Goal: Task Accomplishment & Management: Manage account settings

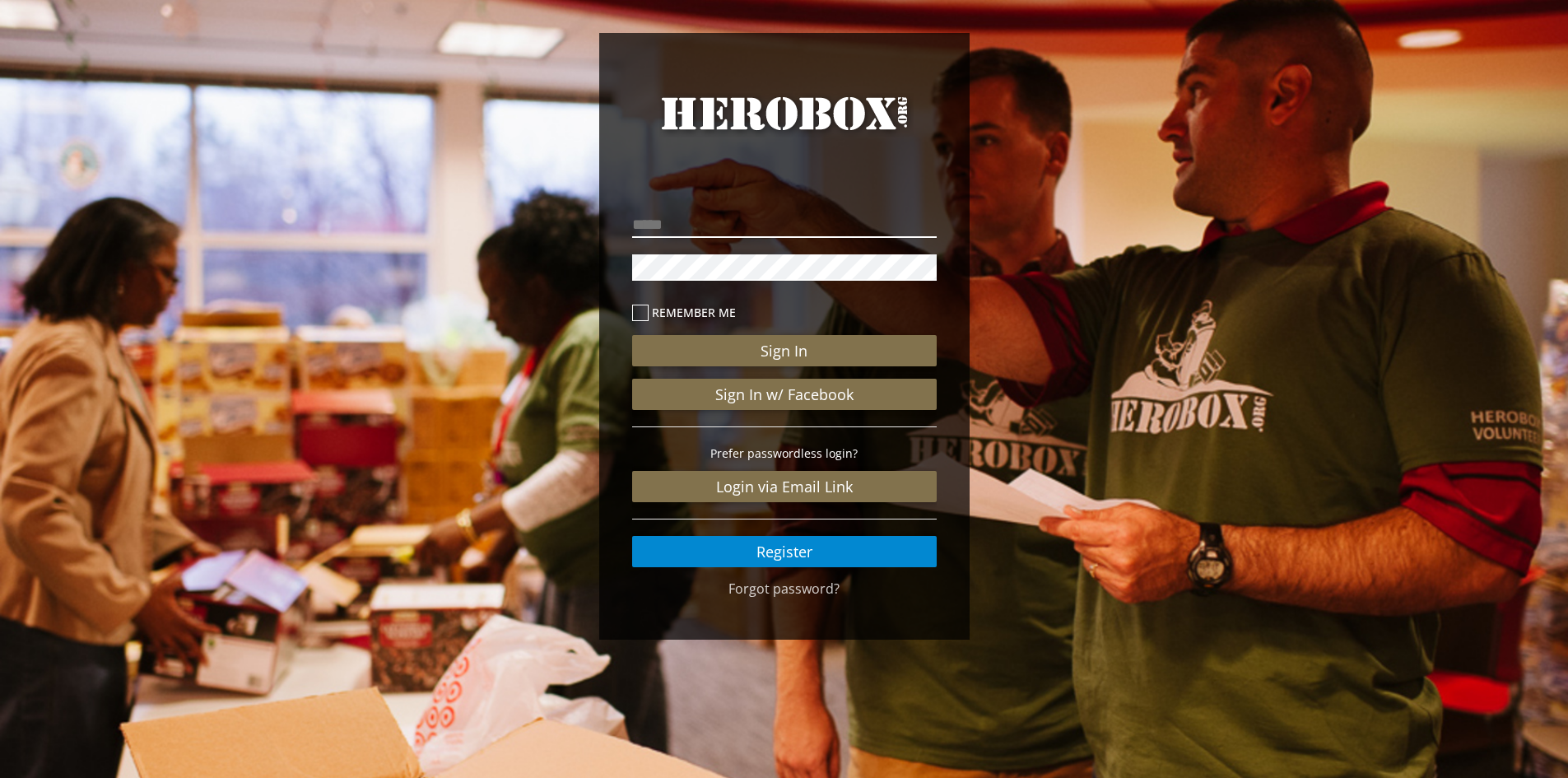
click at [769, 232] on input "email" at bounding box center [784, 224] width 304 height 26
click at [894, 218] on input "**********" at bounding box center [784, 224] width 304 height 26
type input "**********"
click at [632, 336] on button "Sign In" at bounding box center [784, 351] width 304 height 31
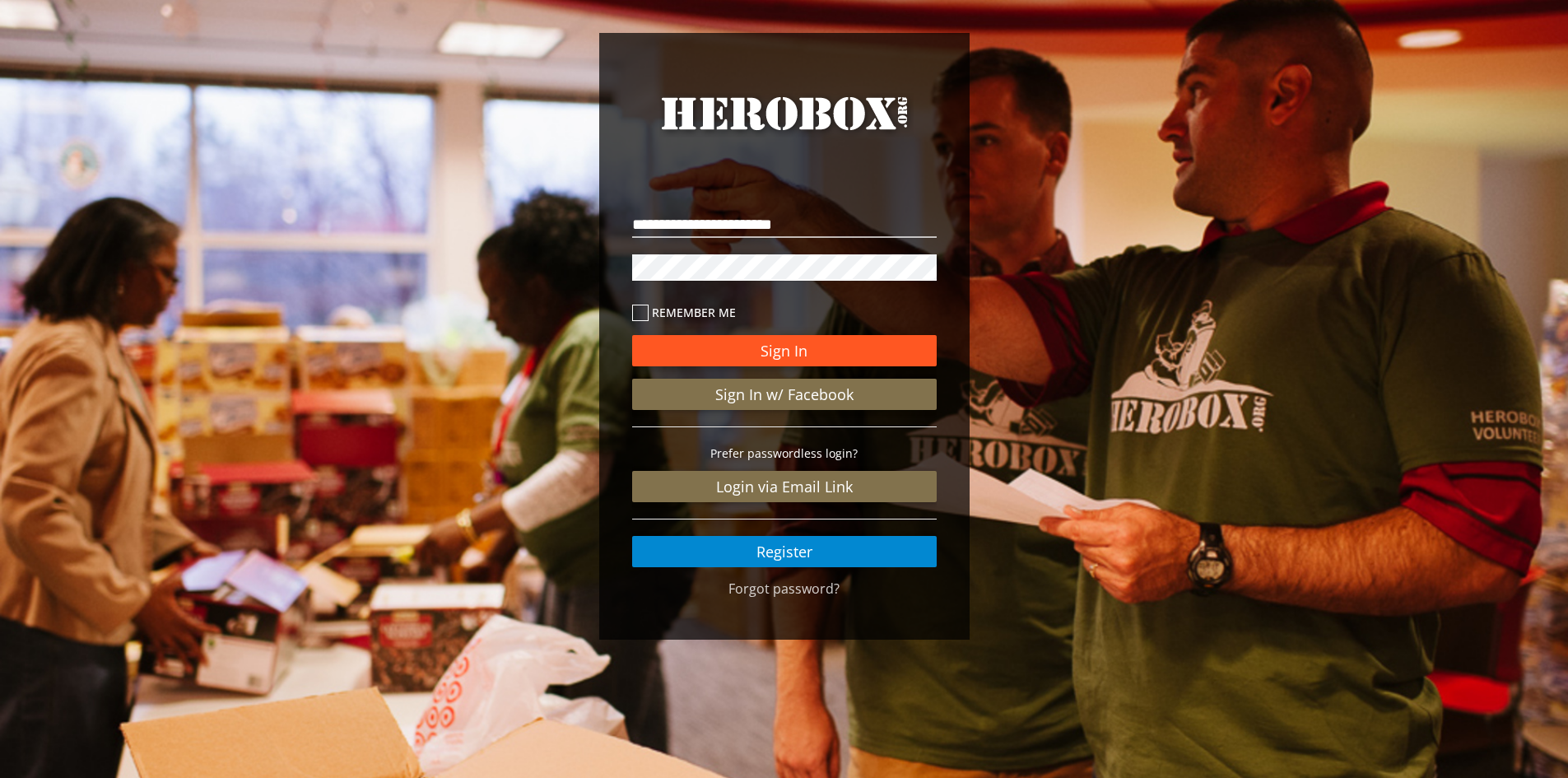
click at [778, 349] on button "Sign In" at bounding box center [784, 351] width 304 height 31
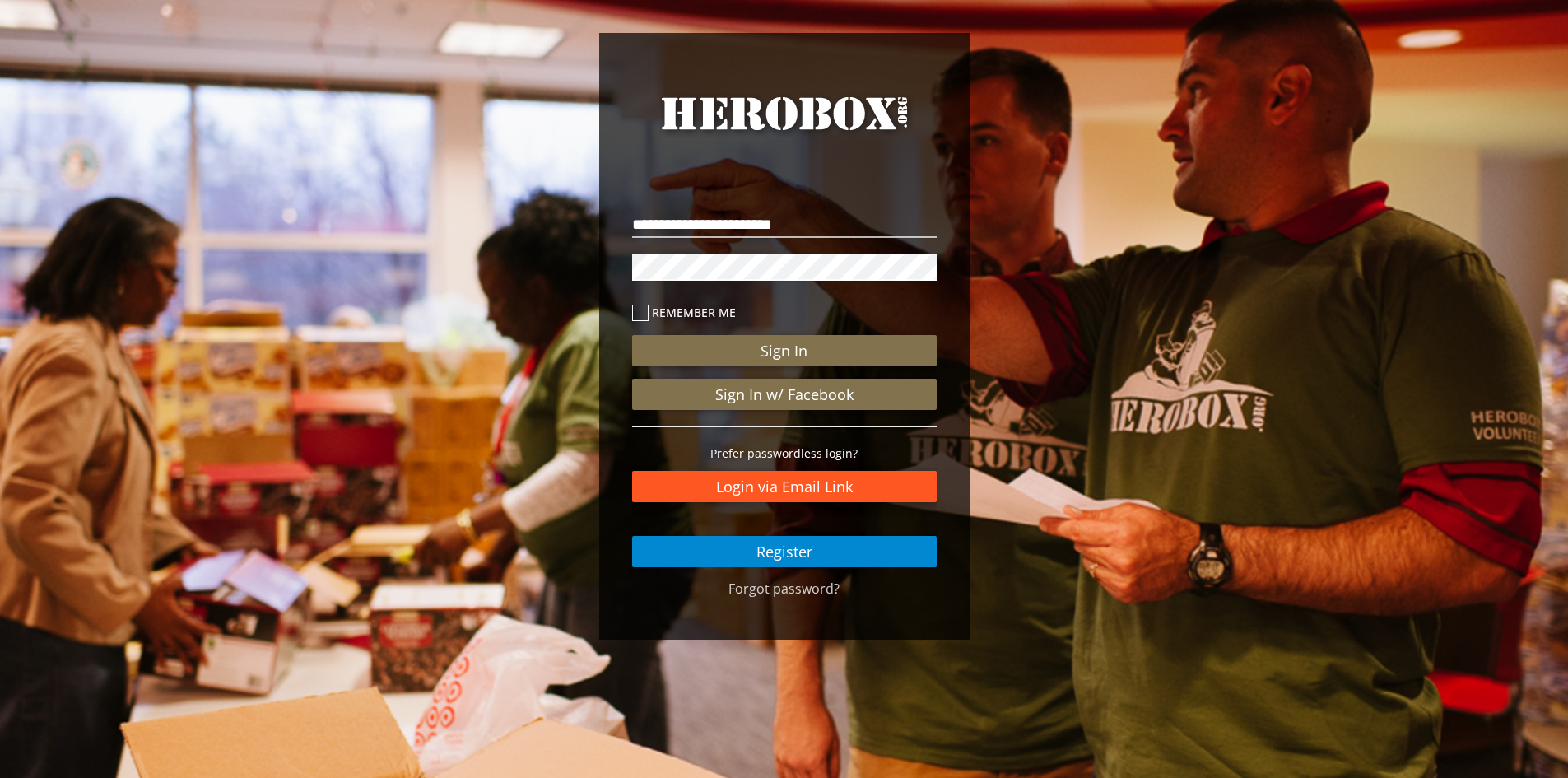
click at [788, 489] on link "Login via Email Link" at bounding box center [784, 487] width 304 height 31
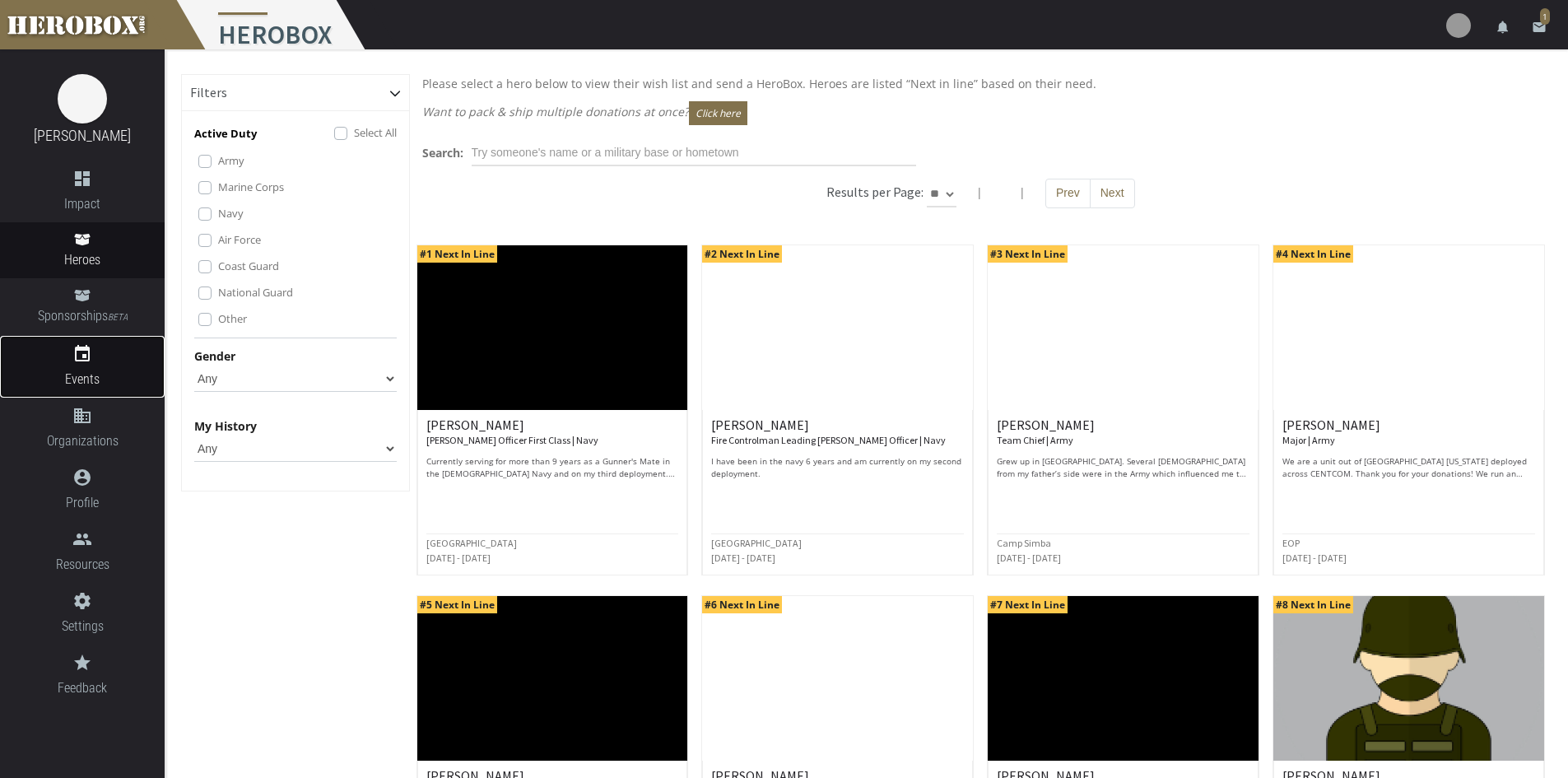
click at [88, 348] on icon "event" at bounding box center [82, 354] width 164 height 20
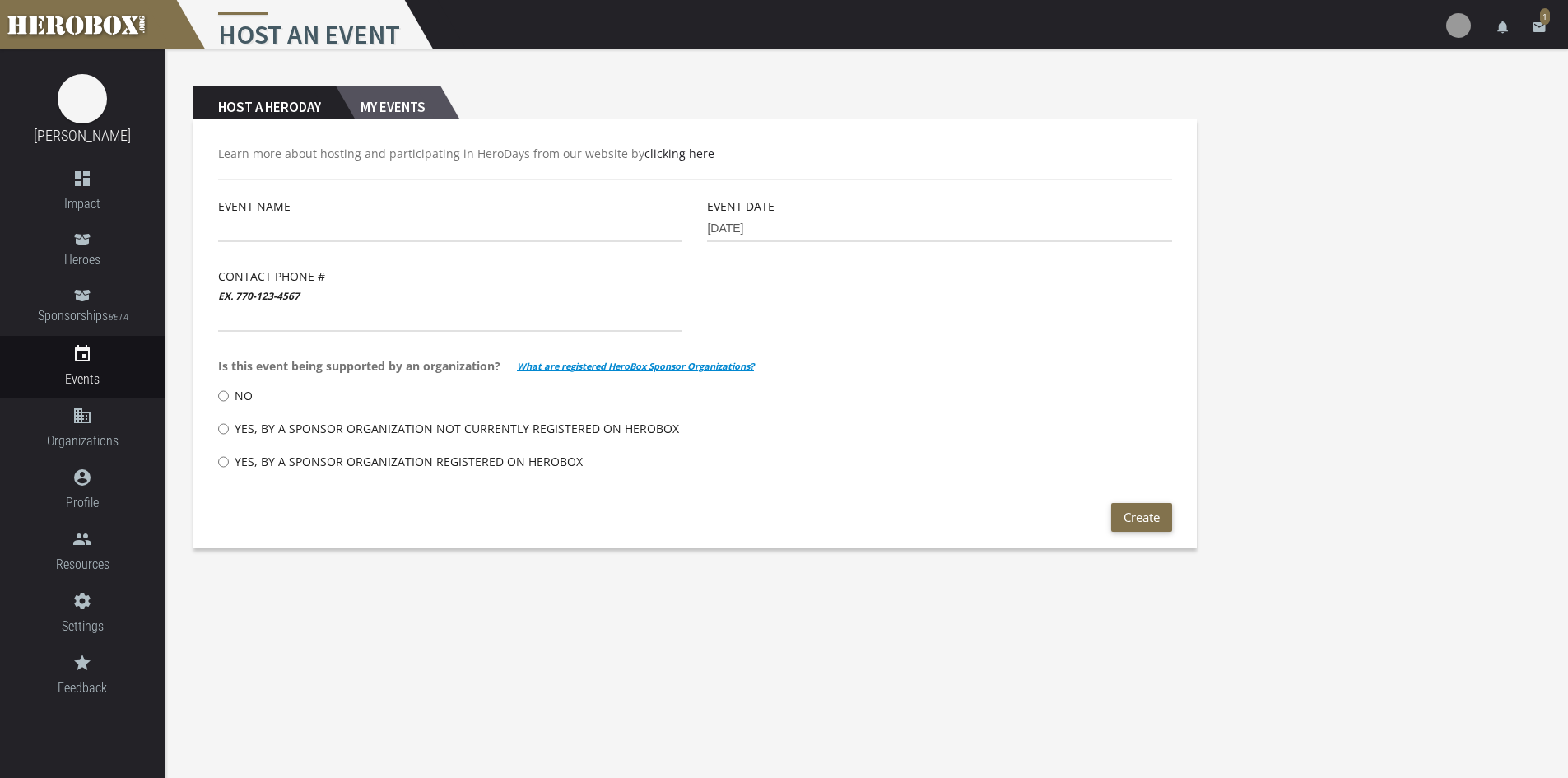
click at [399, 102] on h2 "My Events" at bounding box center [388, 103] width 104 height 33
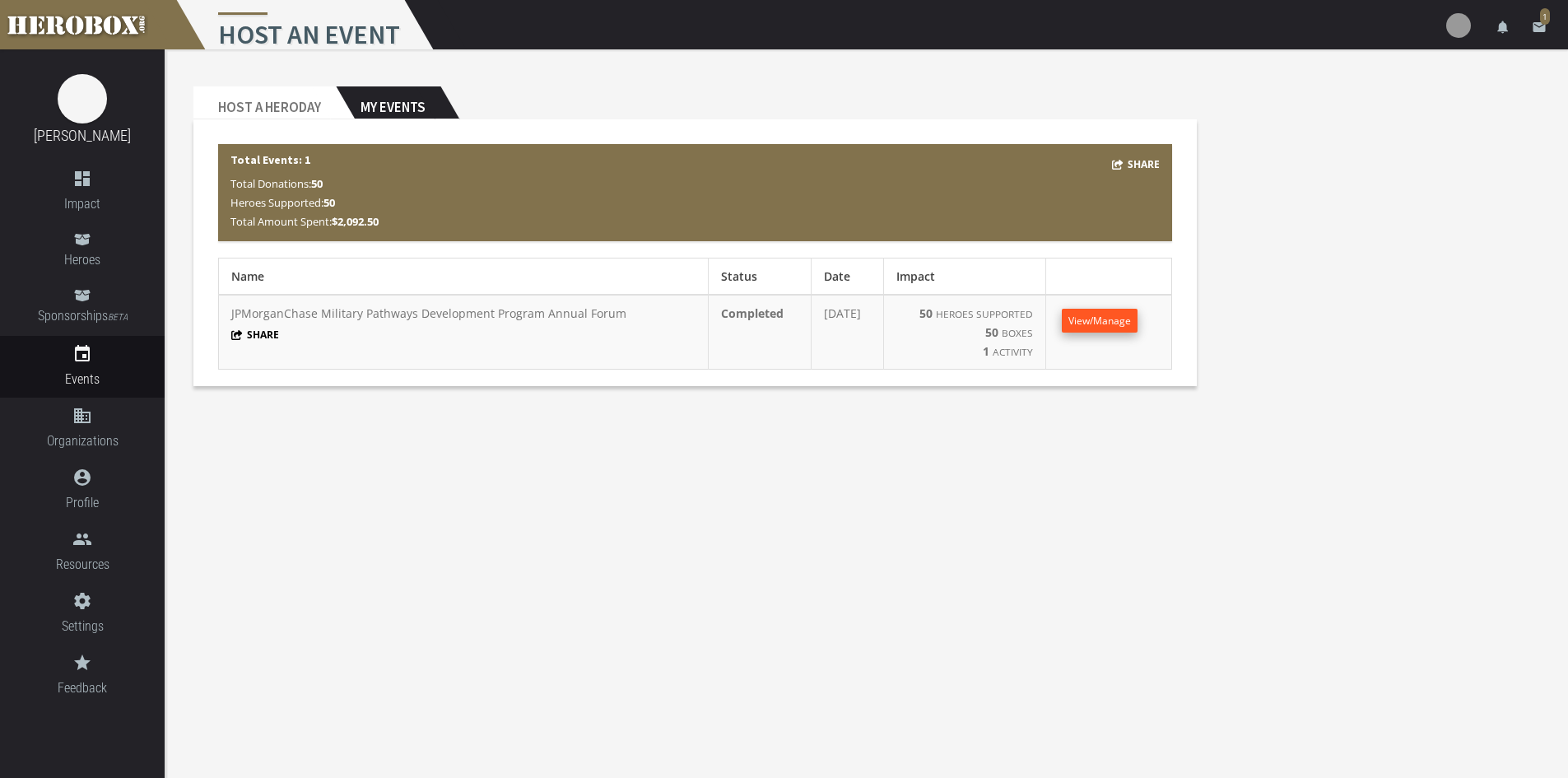
click at [1080, 328] on span "View/Manage" at bounding box center [1100, 321] width 63 height 14
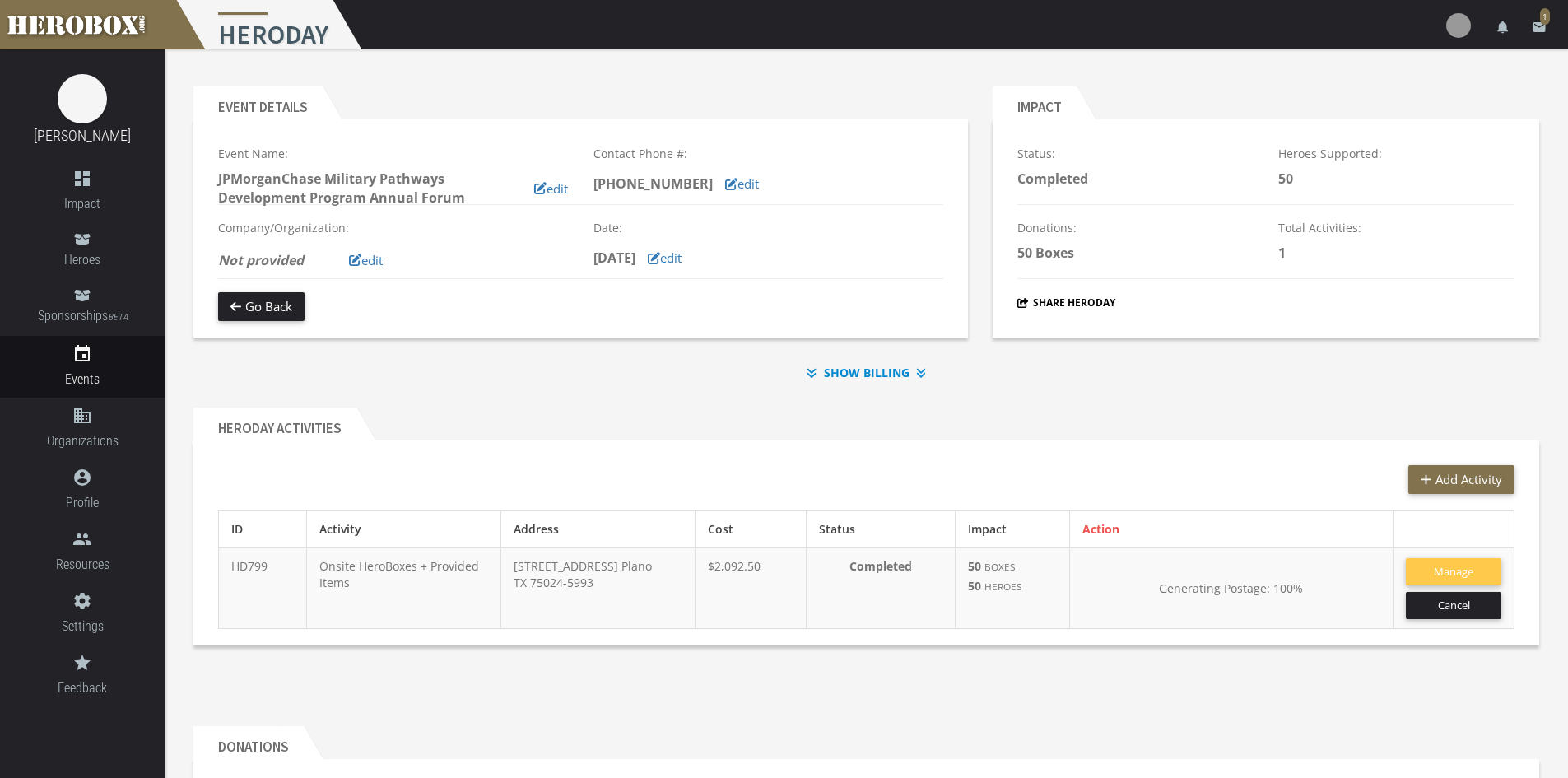
click at [897, 374] on b "SHOW BILLING" at bounding box center [867, 373] width 86 height 19
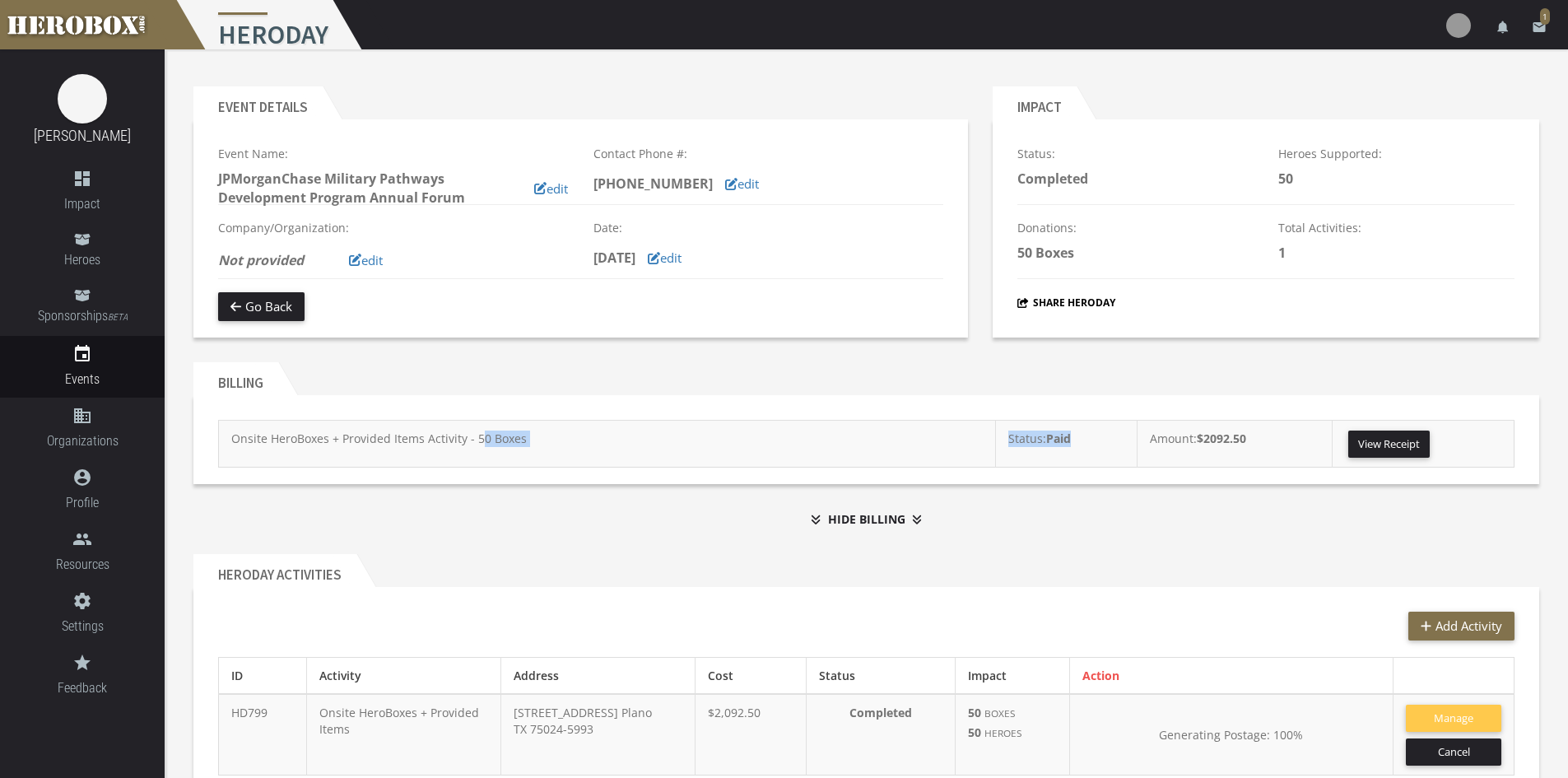
drag, startPoint x: 385, startPoint y: 453, endPoint x: 1294, endPoint y: 455, distance: 909.0
click at [1242, 455] on tr "Onsite HeroBoxes + Provided Items Activity - 50 Boxes Status: Paid Amount: $209…" at bounding box center [867, 444] width 1296 height 47
click at [1404, 445] on link "View Receipt" at bounding box center [1390, 443] width 82 height 27
click at [1185, 502] on div "Billing Onsite HeroBoxes + Provided Items Activity - 50 Boxes Status: Paid Amou…" at bounding box center [866, 440] width 1371 height 179
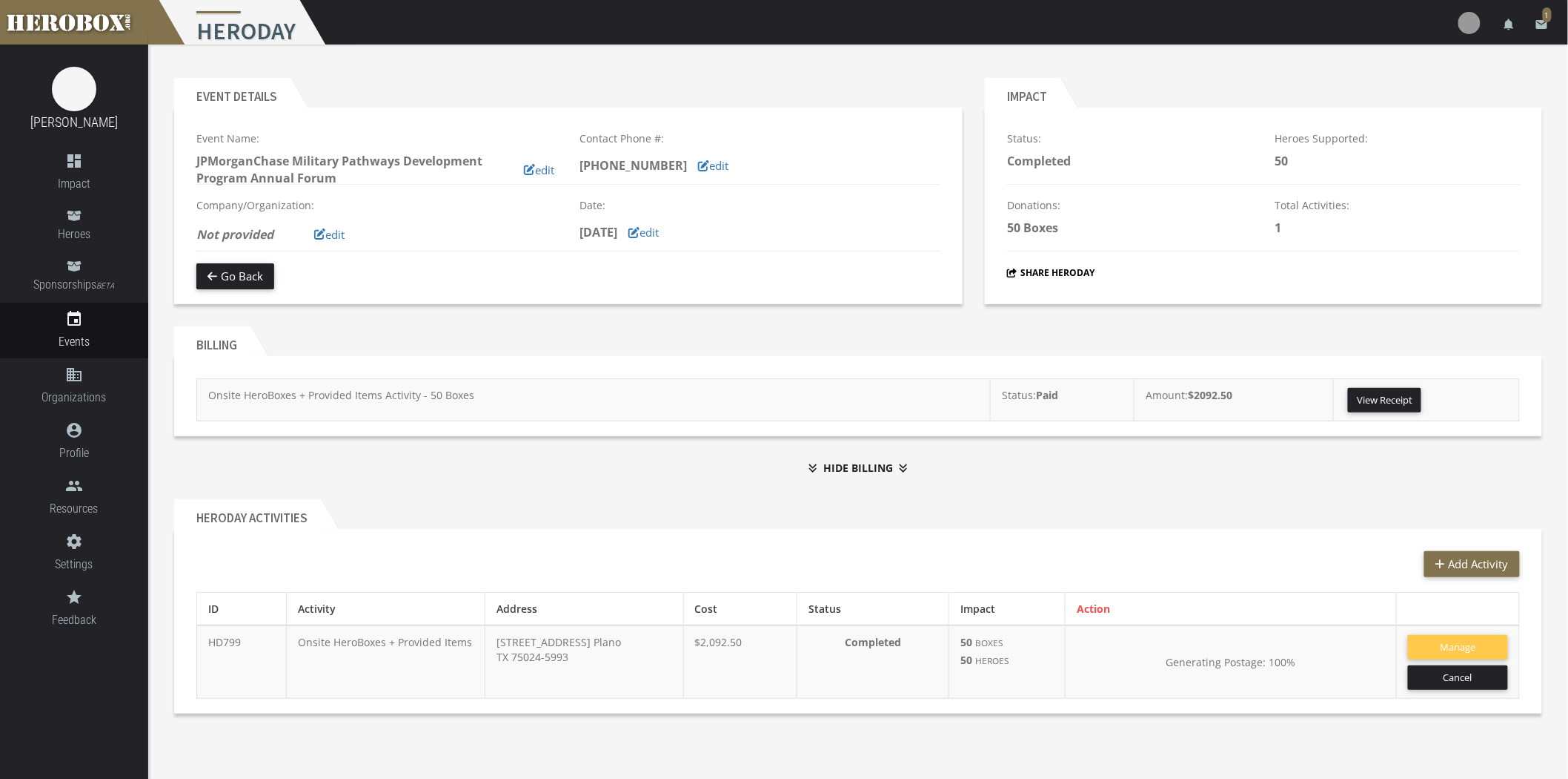
drag, startPoint x: 451, startPoint y: 317, endPoint x: 463, endPoint y: 326, distance: 15.0
click at [451, 317] on div "Billing Onsite HeroBoxes + Provided Items Activity - 50 Boxes Status: Paid Amou…" at bounding box center [858, 381] width 1368 height 132
click at [853, 464] on b "HIDE BILLING" at bounding box center [858, 467] width 70 height 17
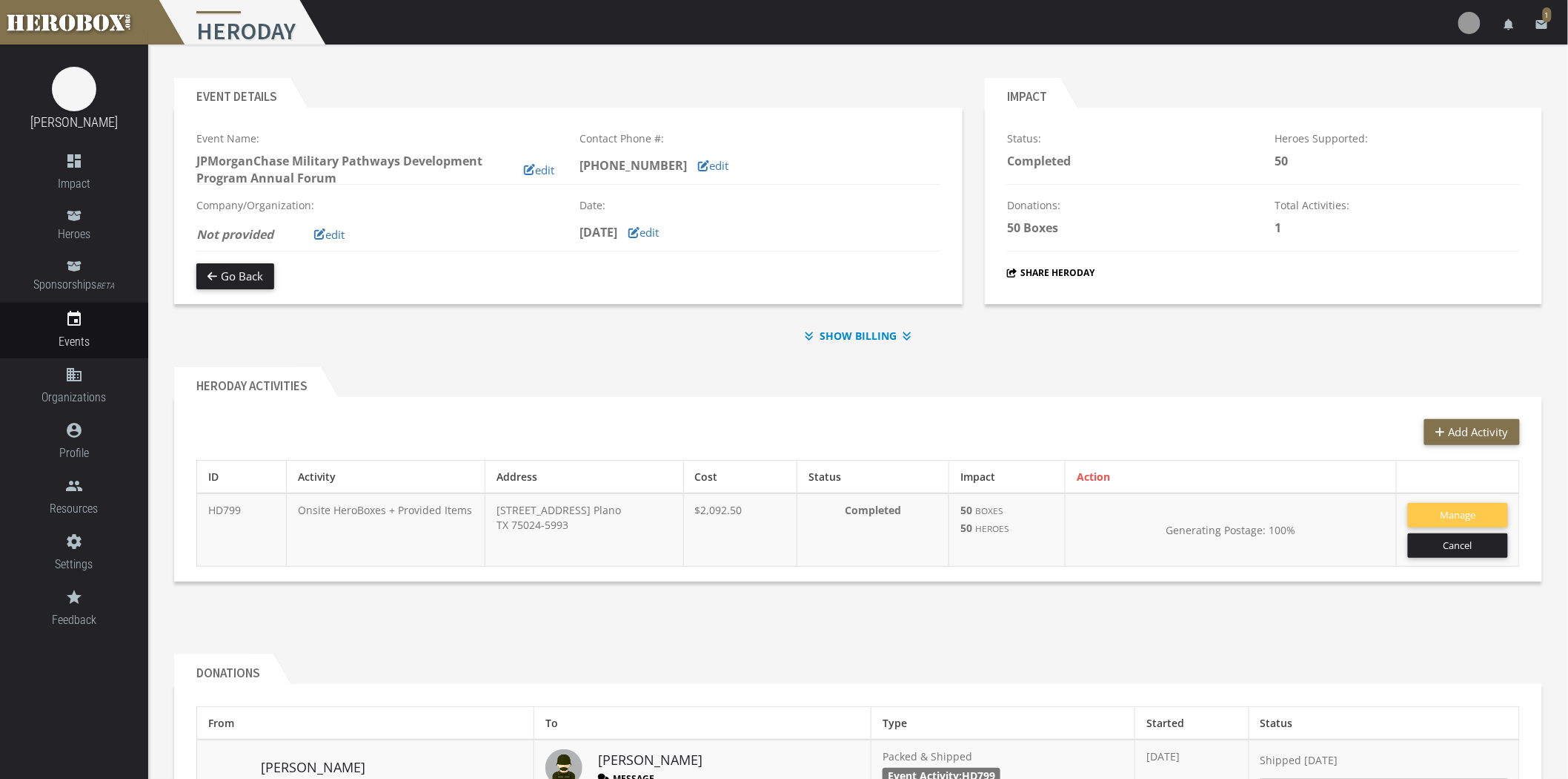
click at [847, 342] on b "SHOW BILLING" at bounding box center [858, 336] width 77 height 17
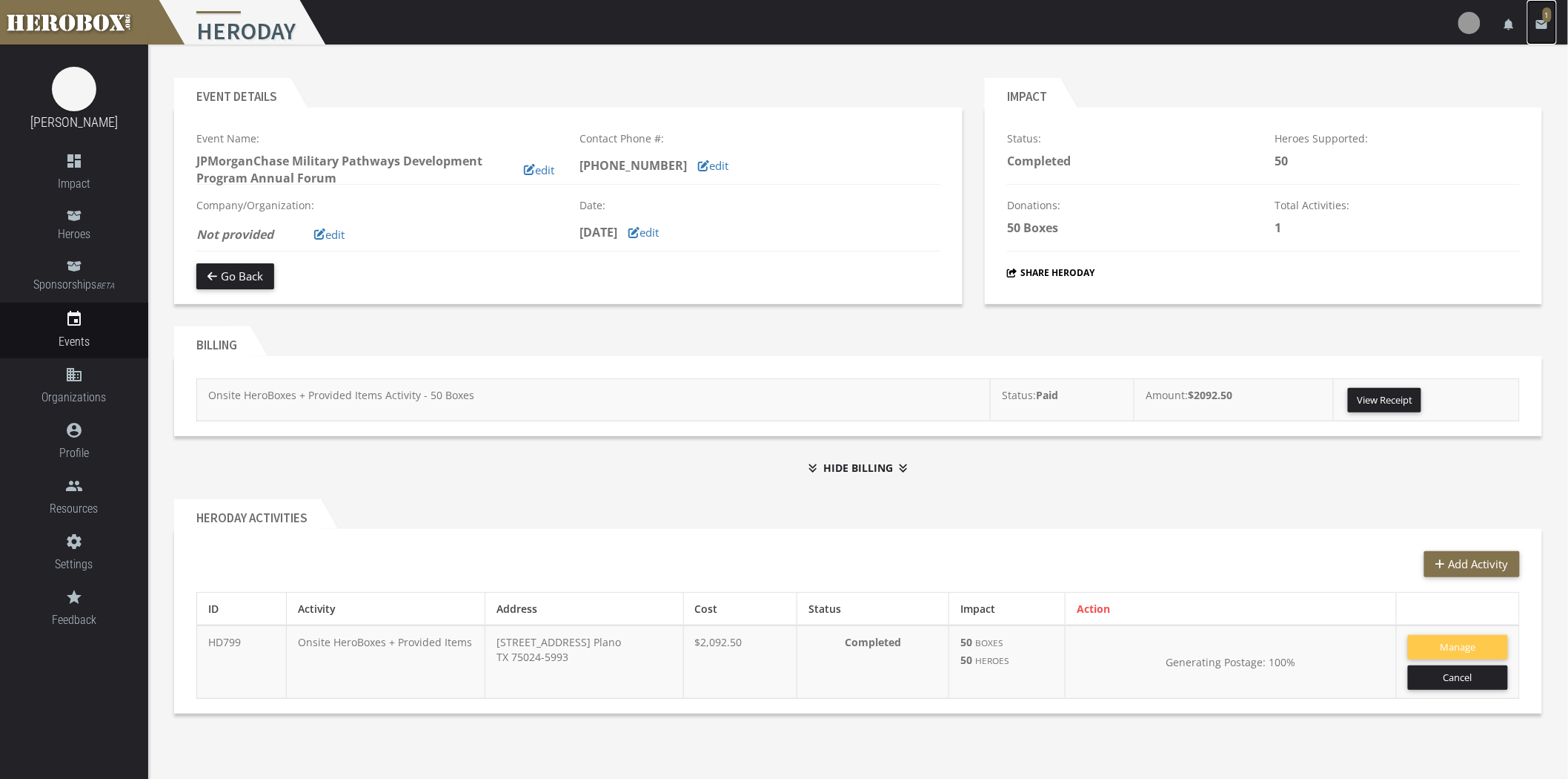
click at [1412, 18] on icon "email" at bounding box center [1542, 24] width 13 height 13
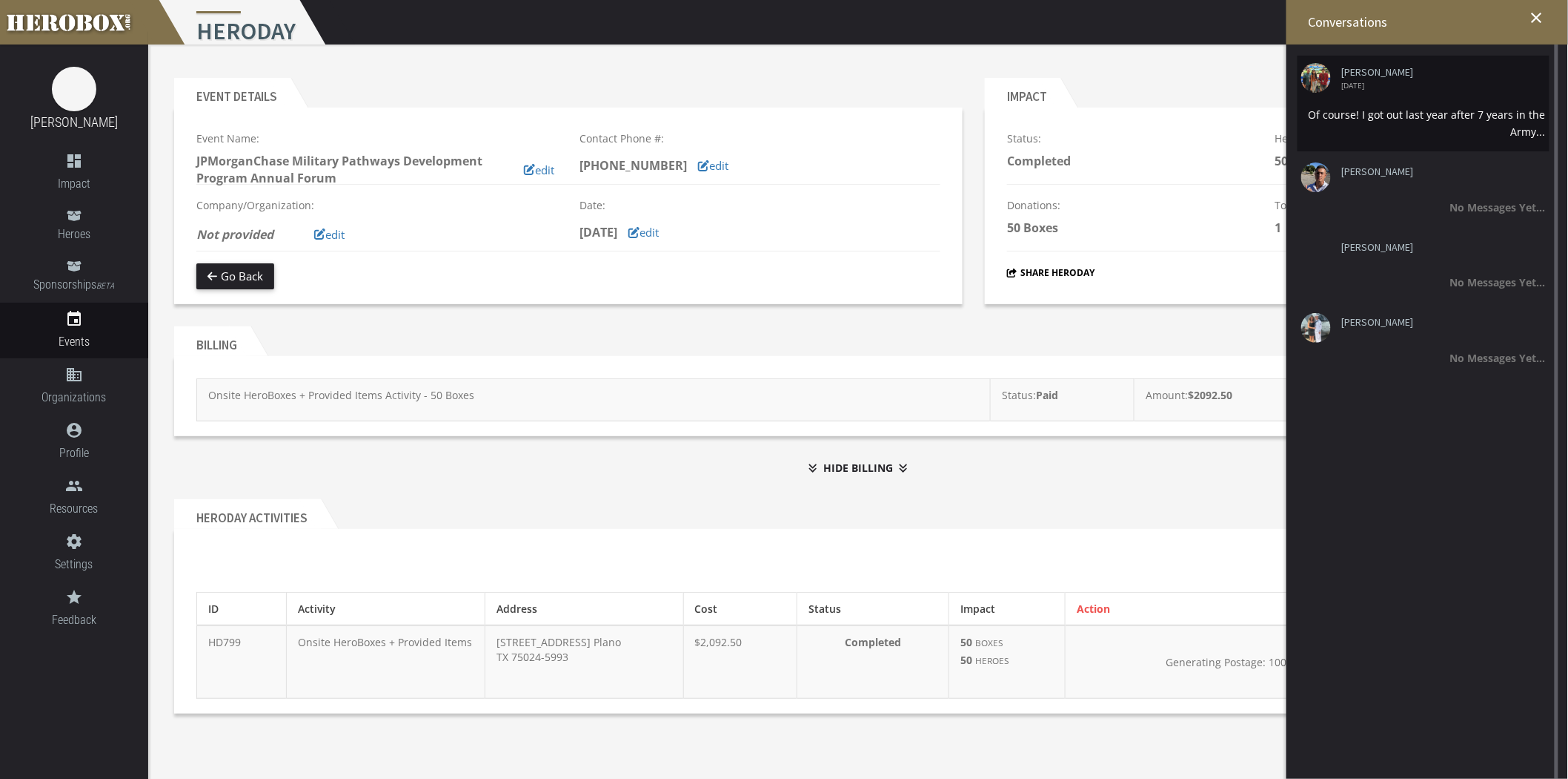
click at [1412, 121] on div "Of course! I got out last year after 7 years in the Army..." at bounding box center [1423, 123] width 245 height 34
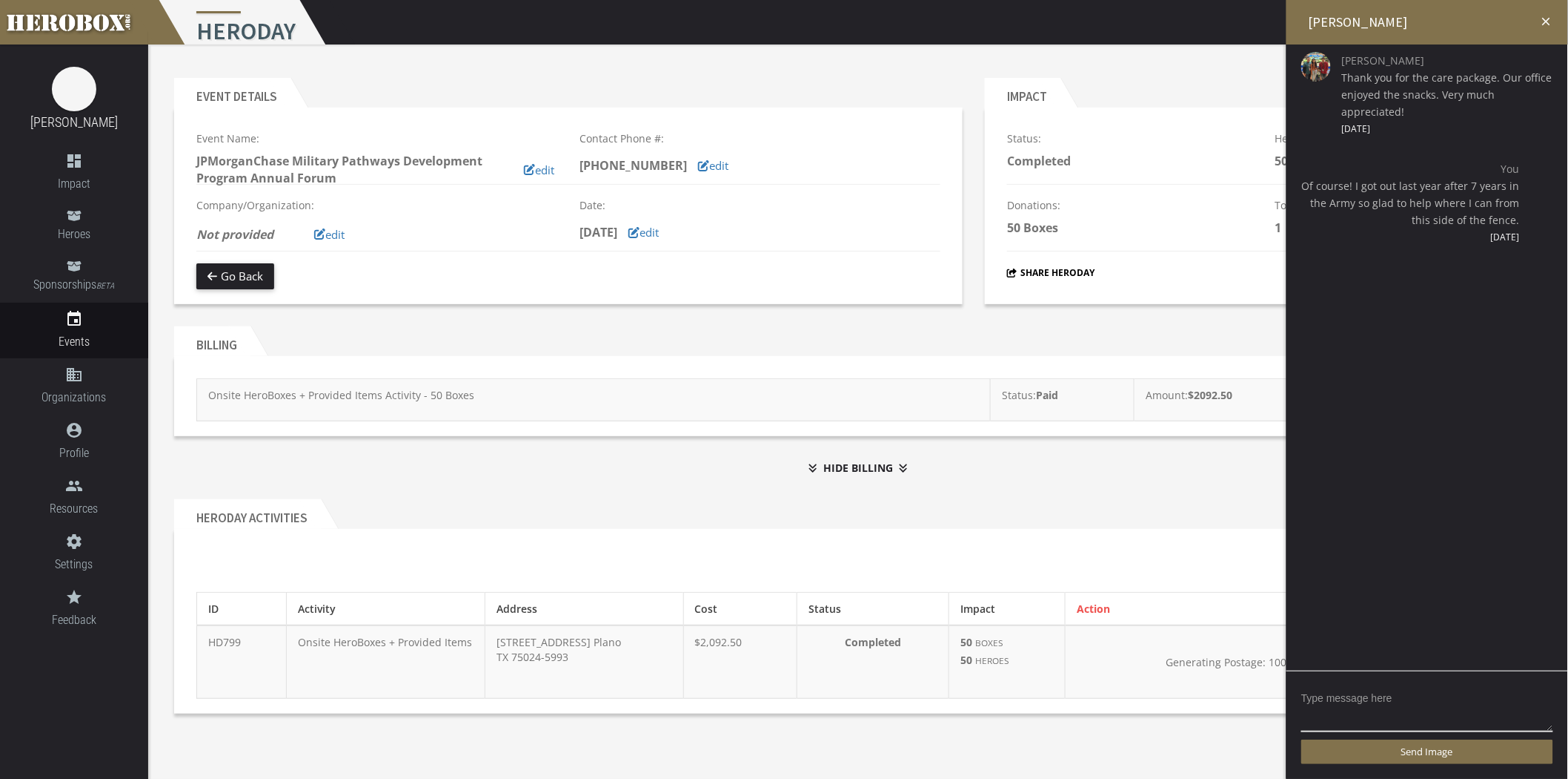
click at [1412, 13] on h2 "[PERSON_NAME]" at bounding box center [1427, 22] width 282 height 45
click at [1412, 20] on icon "close" at bounding box center [1546, 21] width 13 height 13
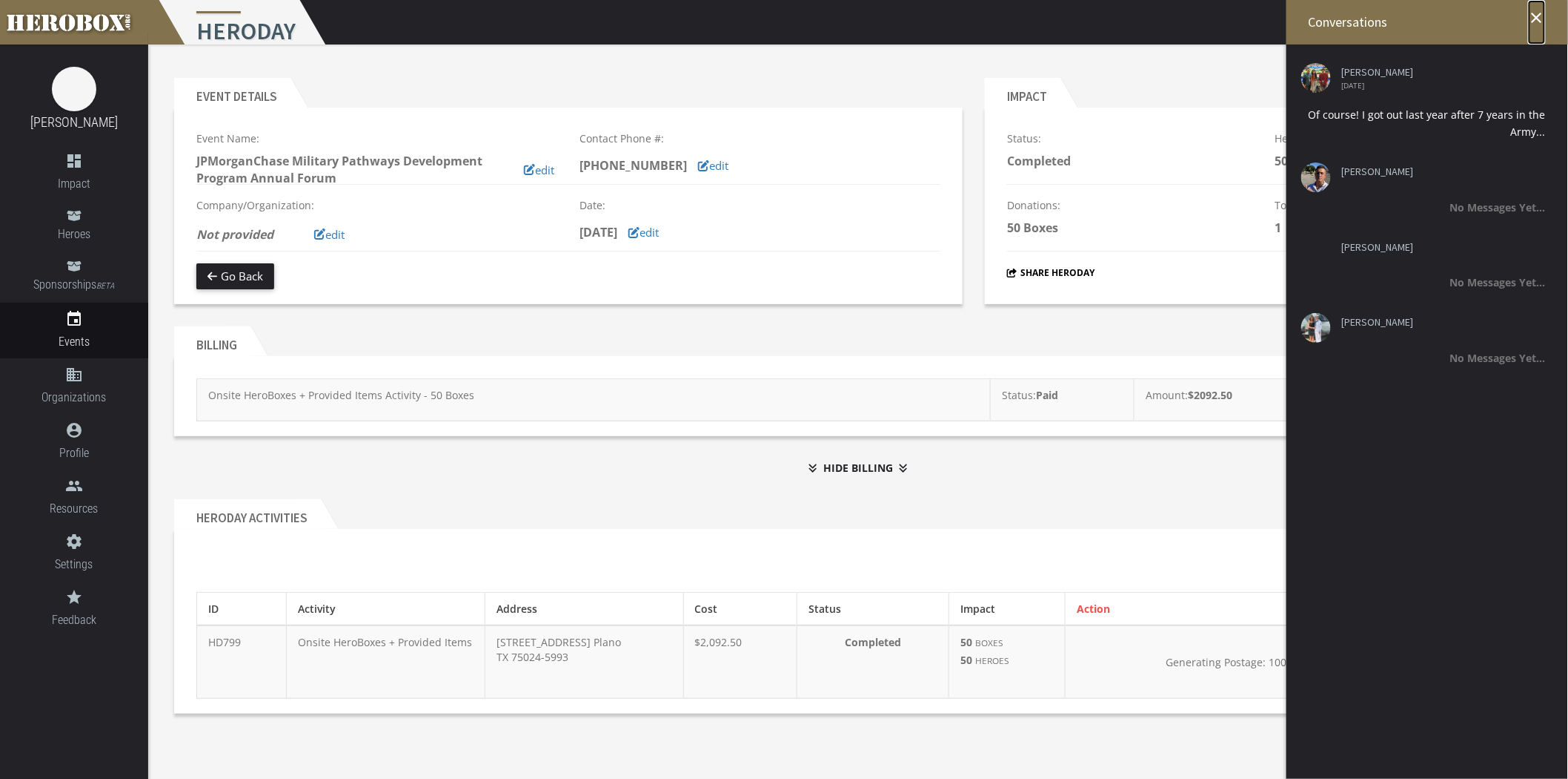
click at [1412, 19] on icon "close" at bounding box center [1537, 17] width 18 height 18
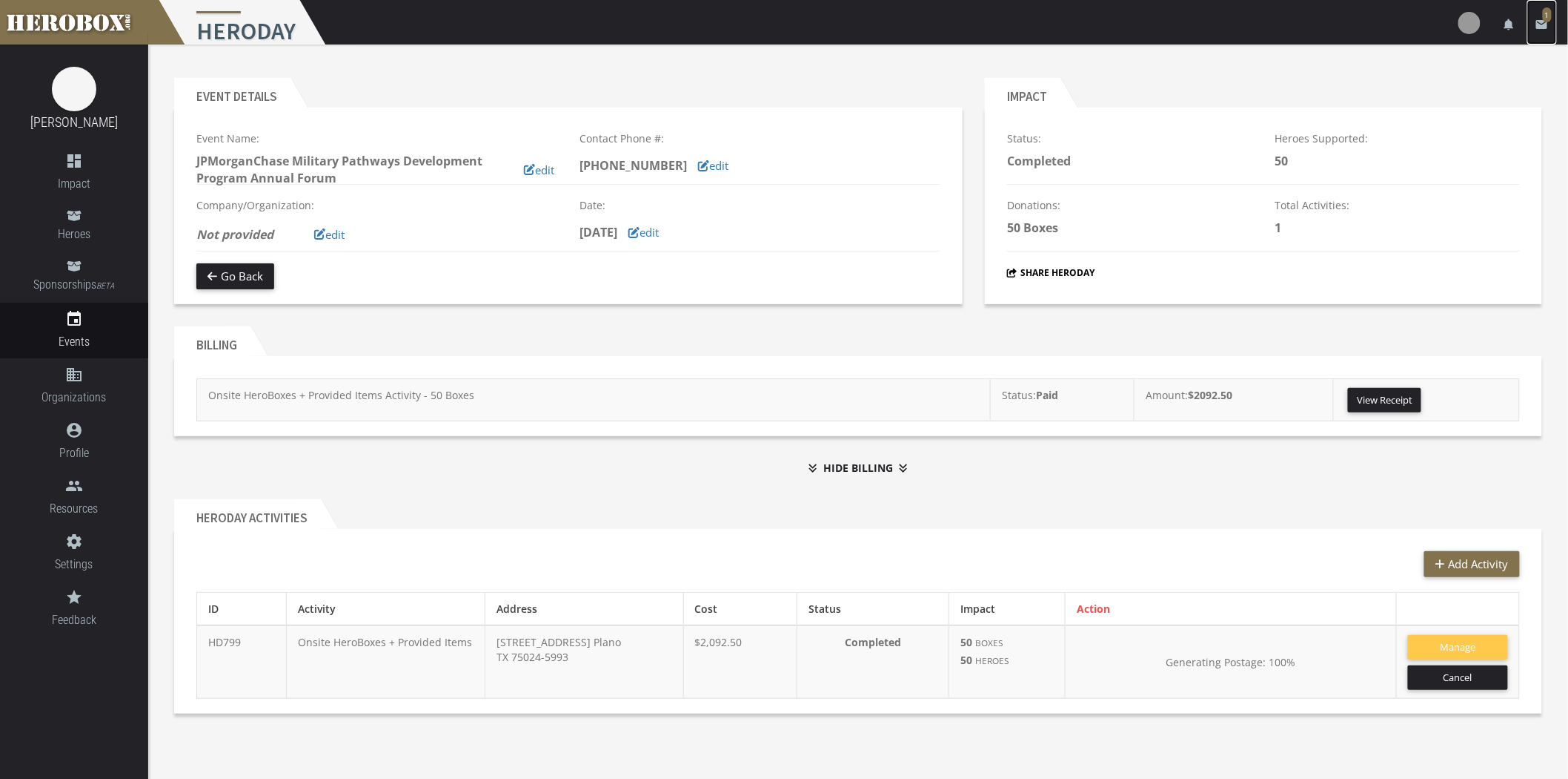
click at [1412, 25] on icon "email" at bounding box center [1542, 24] width 13 height 13
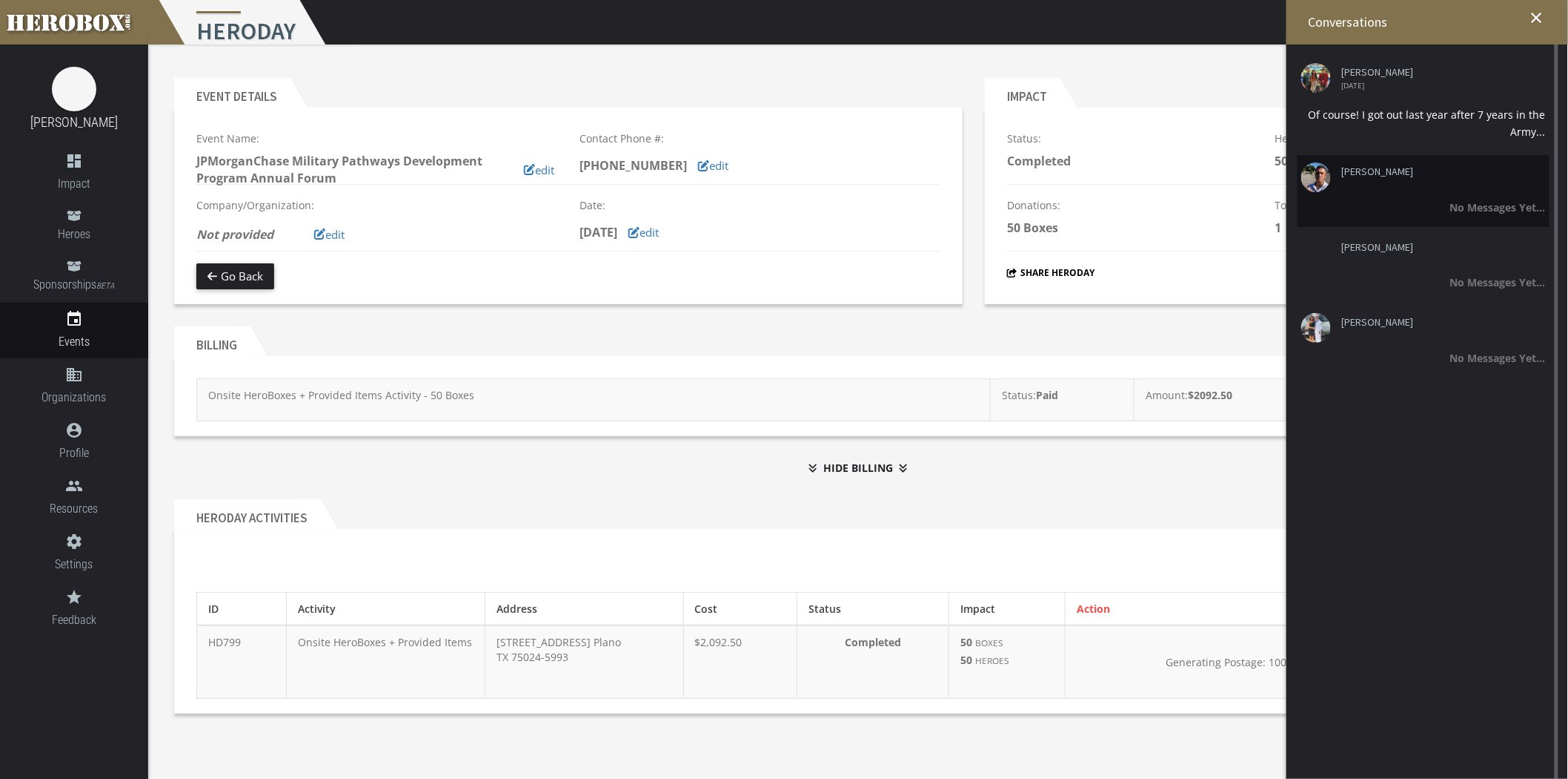
click at [1397, 195] on li "[PERSON_NAME] No Messages Yet..." at bounding box center [1424, 190] width 252 height 71
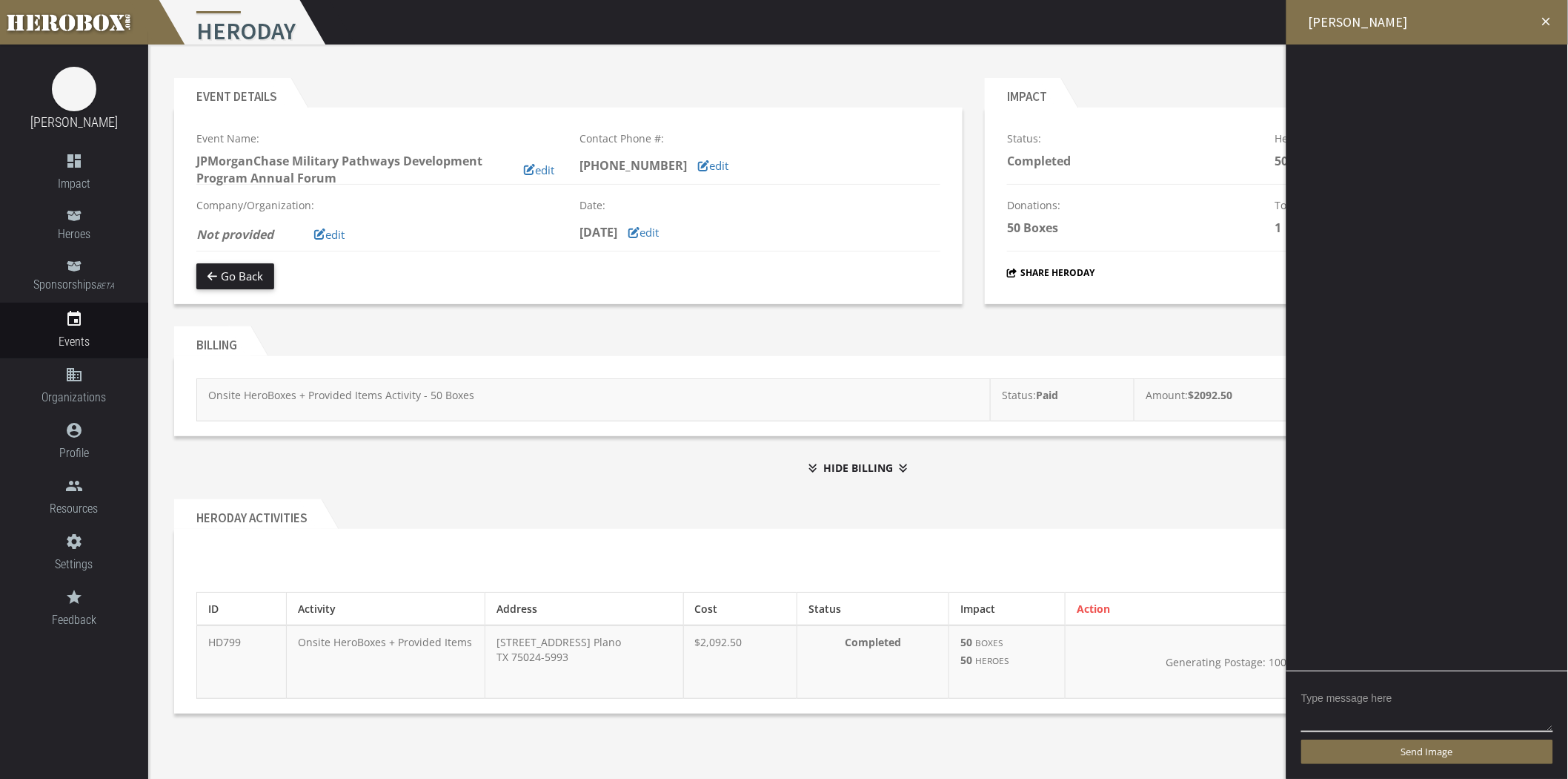
click at [1412, 24] on icon "close" at bounding box center [1546, 21] width 13 height 13
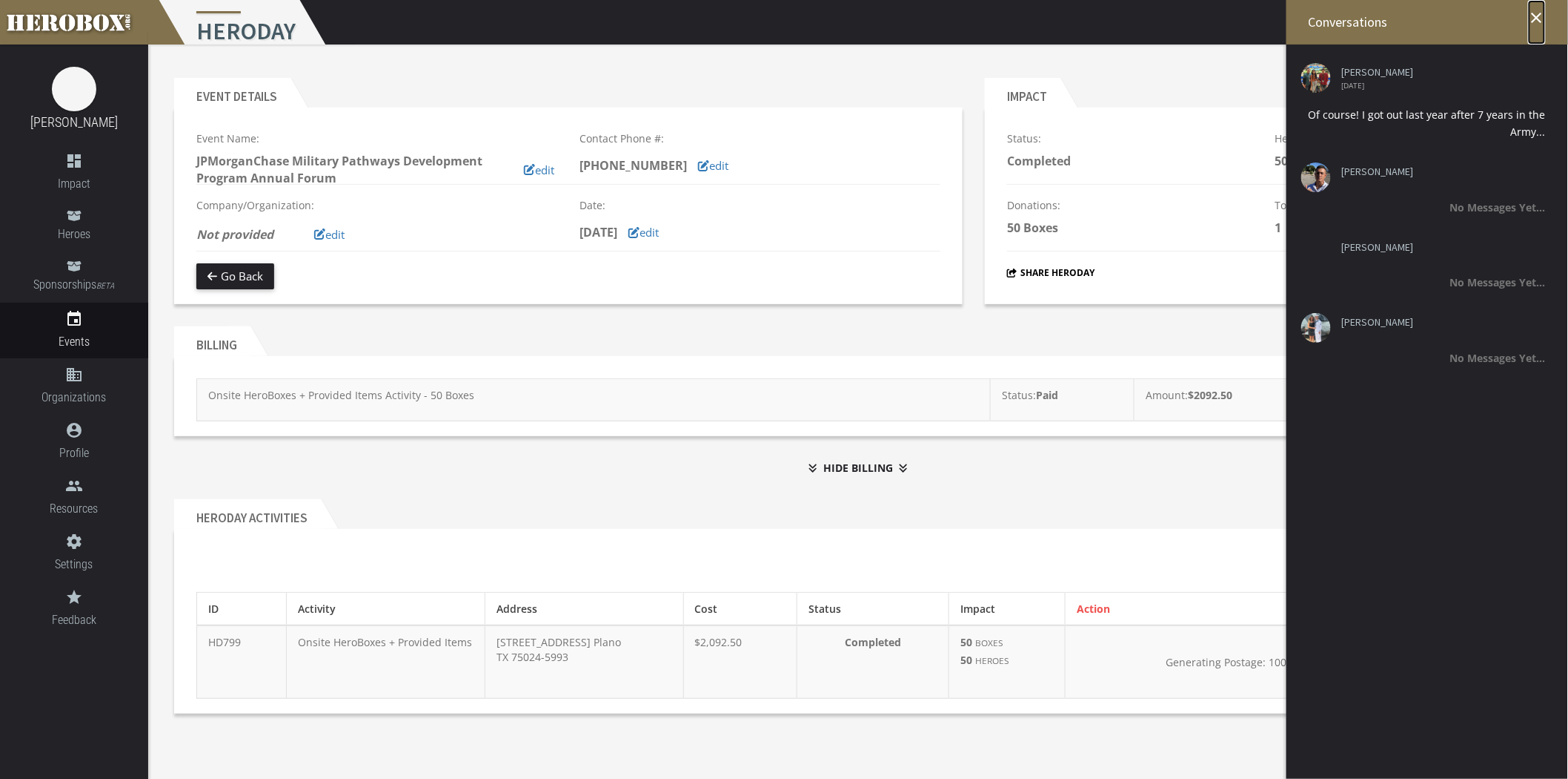
click at [1412, 13] on icon "close" at bounding box center [1537, 17] width 18 height 18
